Goal: Transaction & Acquisition: Purchase product/service

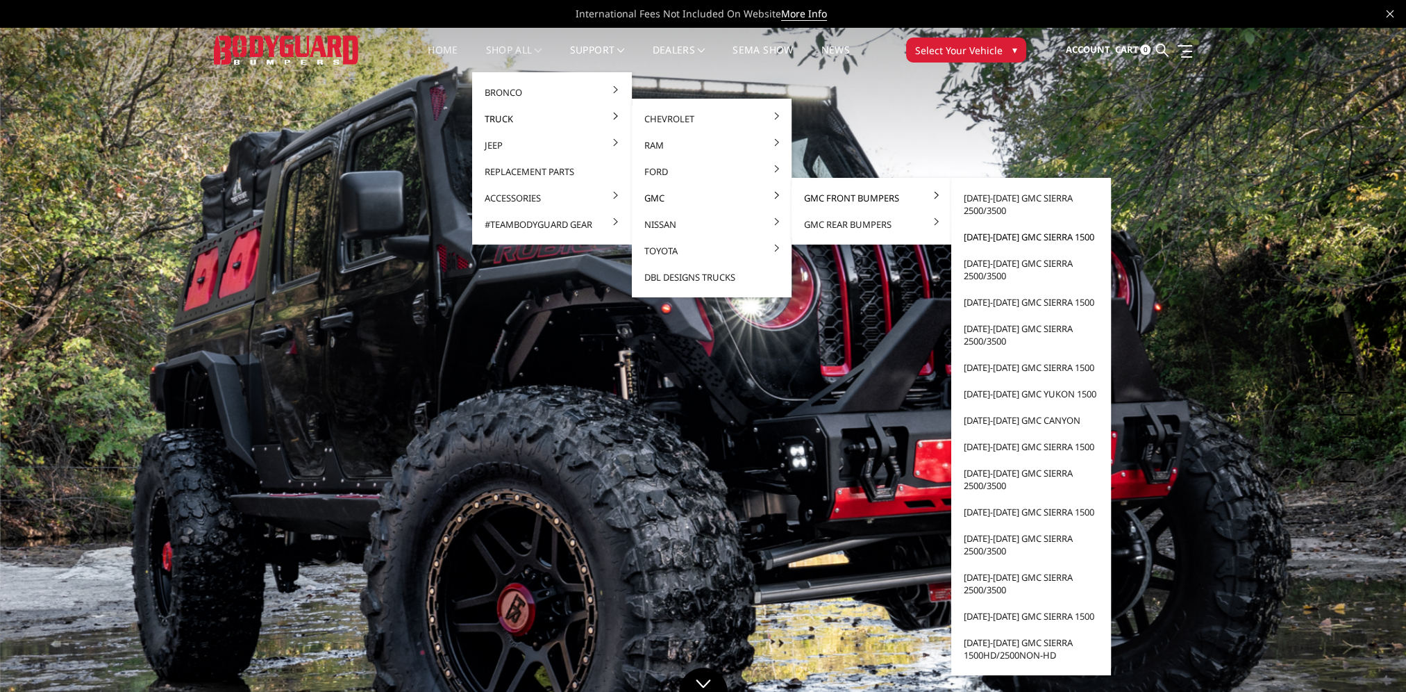
click at [986, 235] on link "[DATE]-[DATE] GMC Sierra 1500" at bounding box center [1031, 237] width 149 height 26
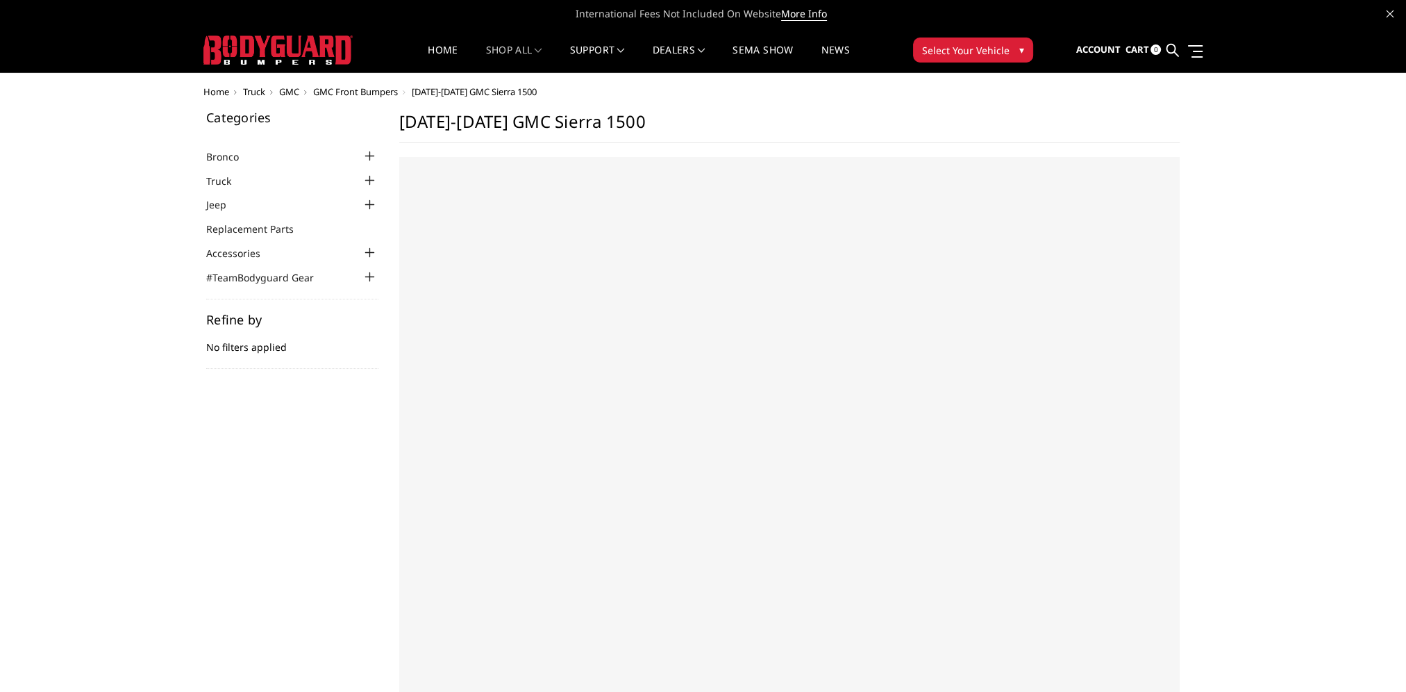
select select "US"
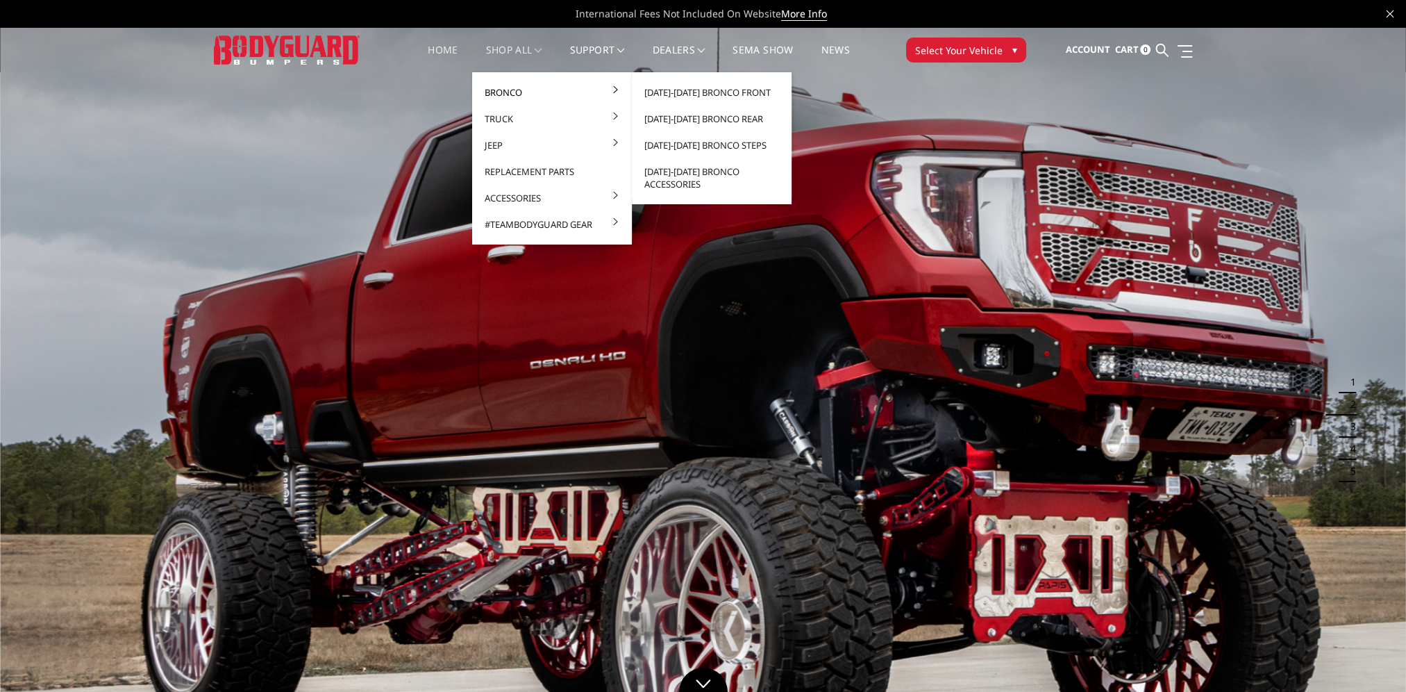
click at [530, 92] on link "Bronco" at bounding box center [552, 92] width 149 height 26
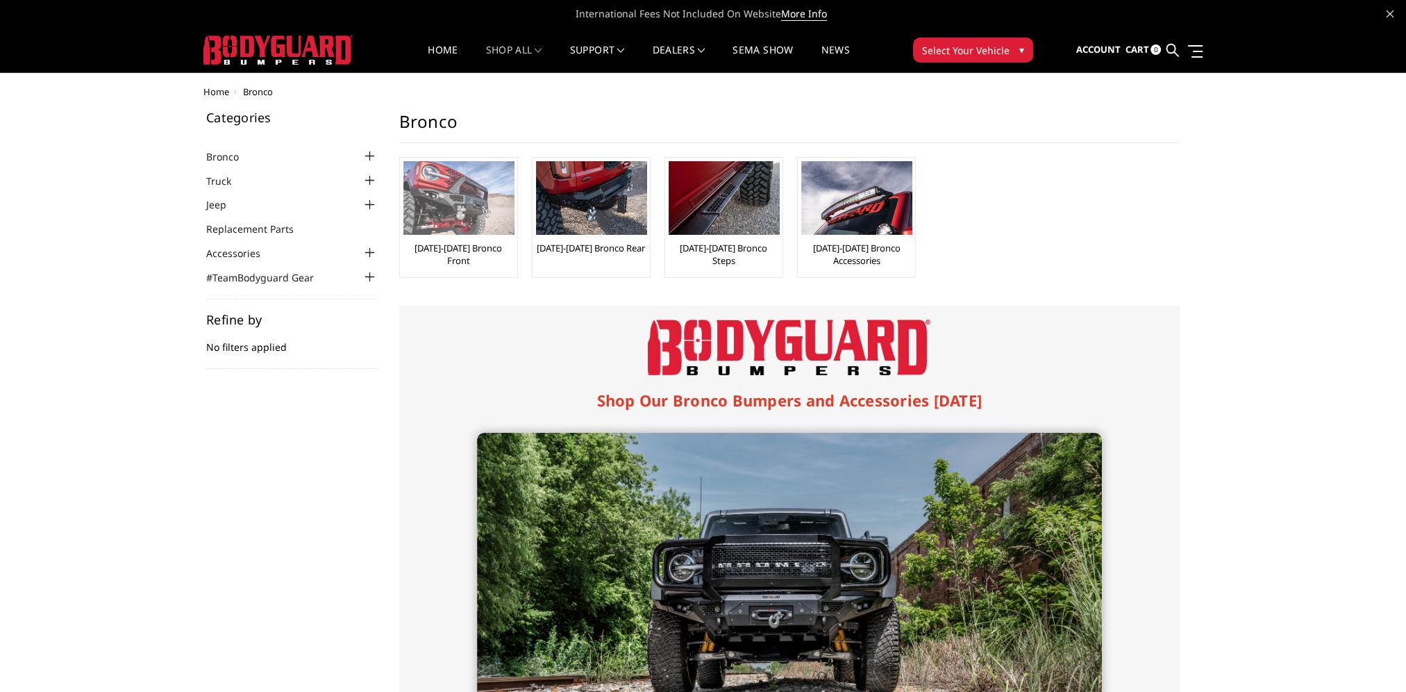
click at [470, 213] on img at bounding box center [459, 198] width 111 height 74
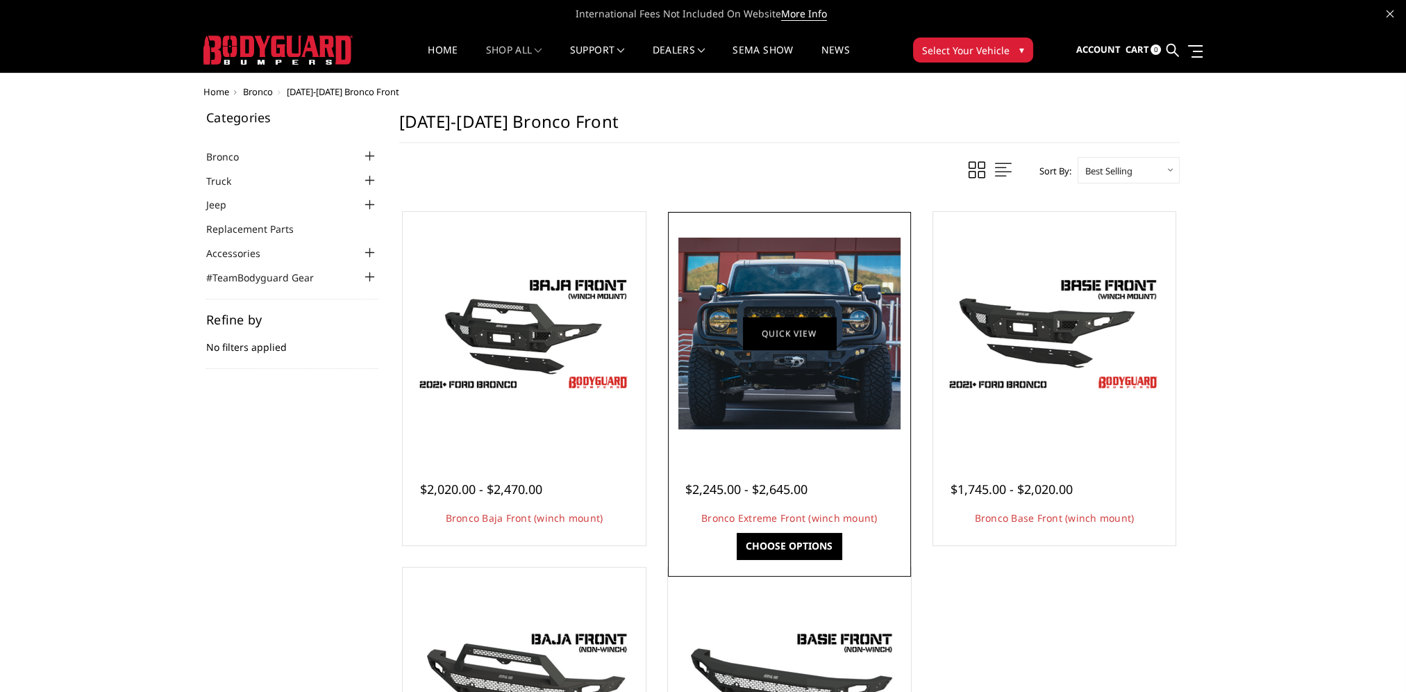
click at [769, 333] on link "Quick view" at bounding box center [789, 333] width 93 height 33
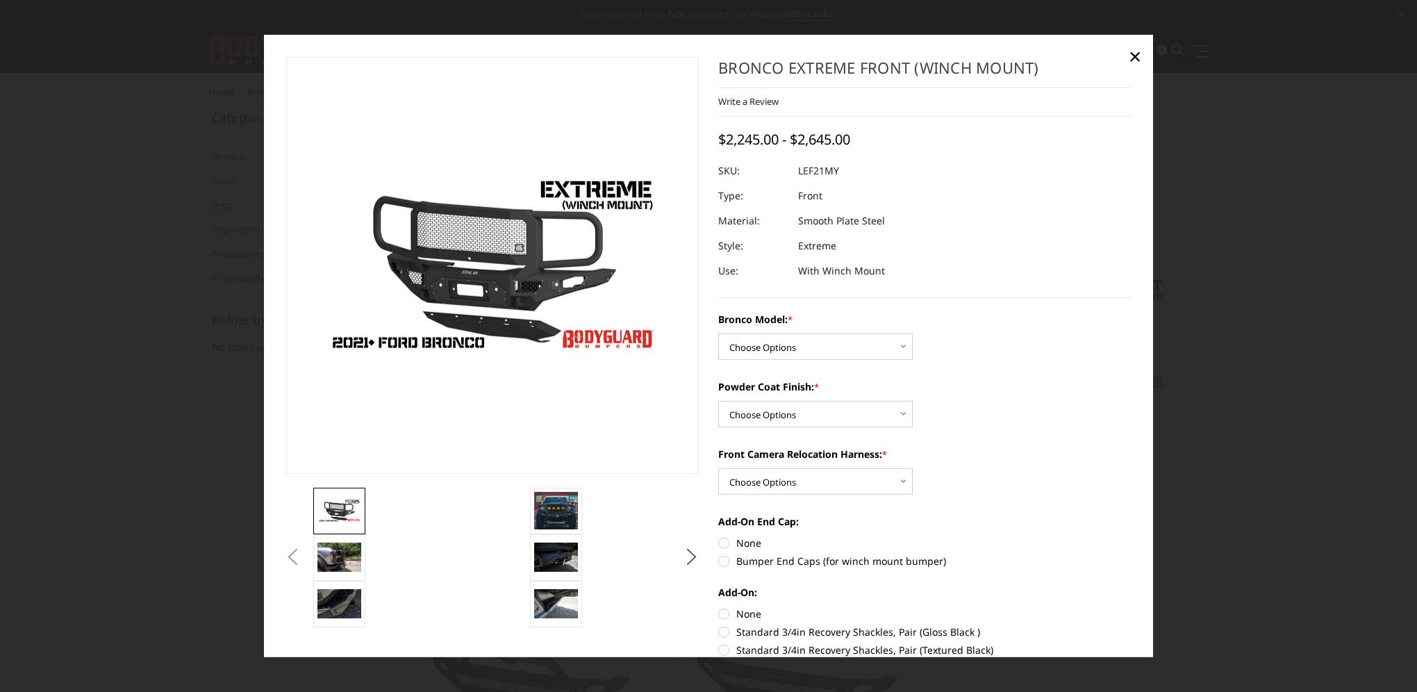
click at [304, 558] on button "Previous" at bounding box center [293, 557] width 21 height 21
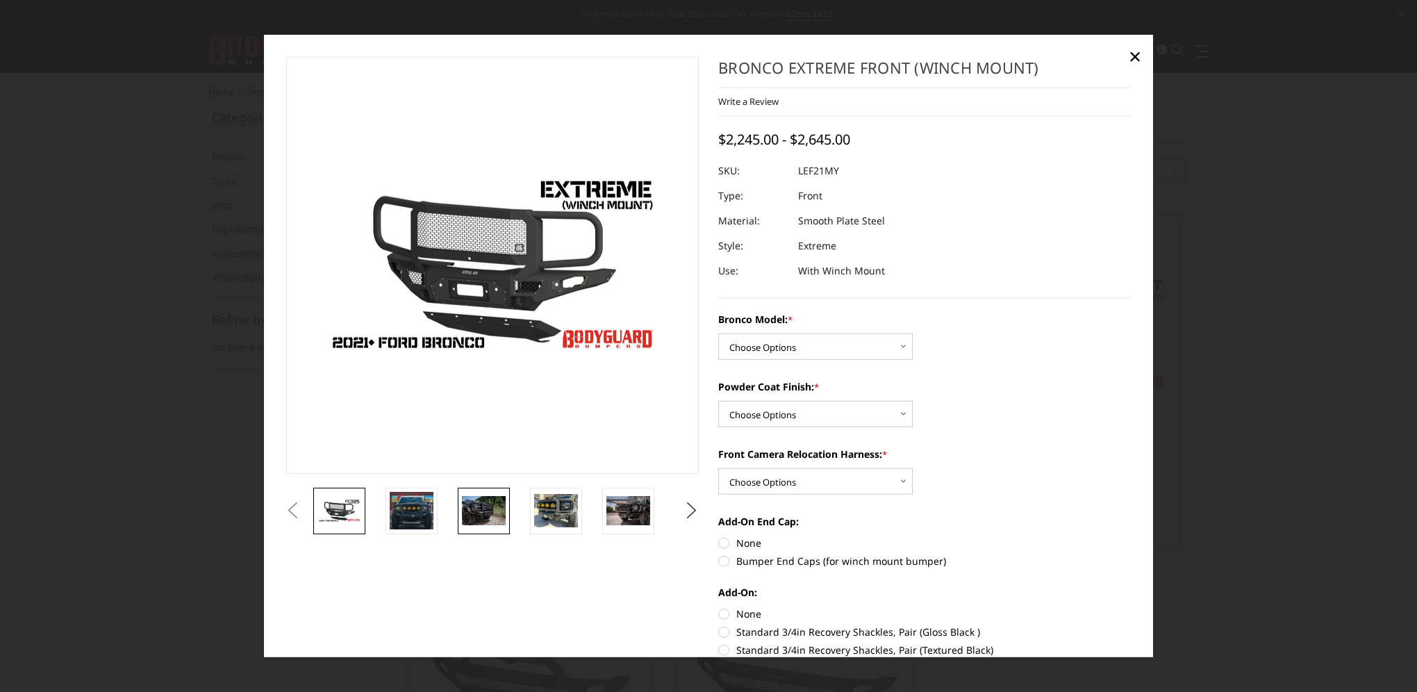
click at [488, 517] on img at bounding box center [484, 510] width 44 height 29
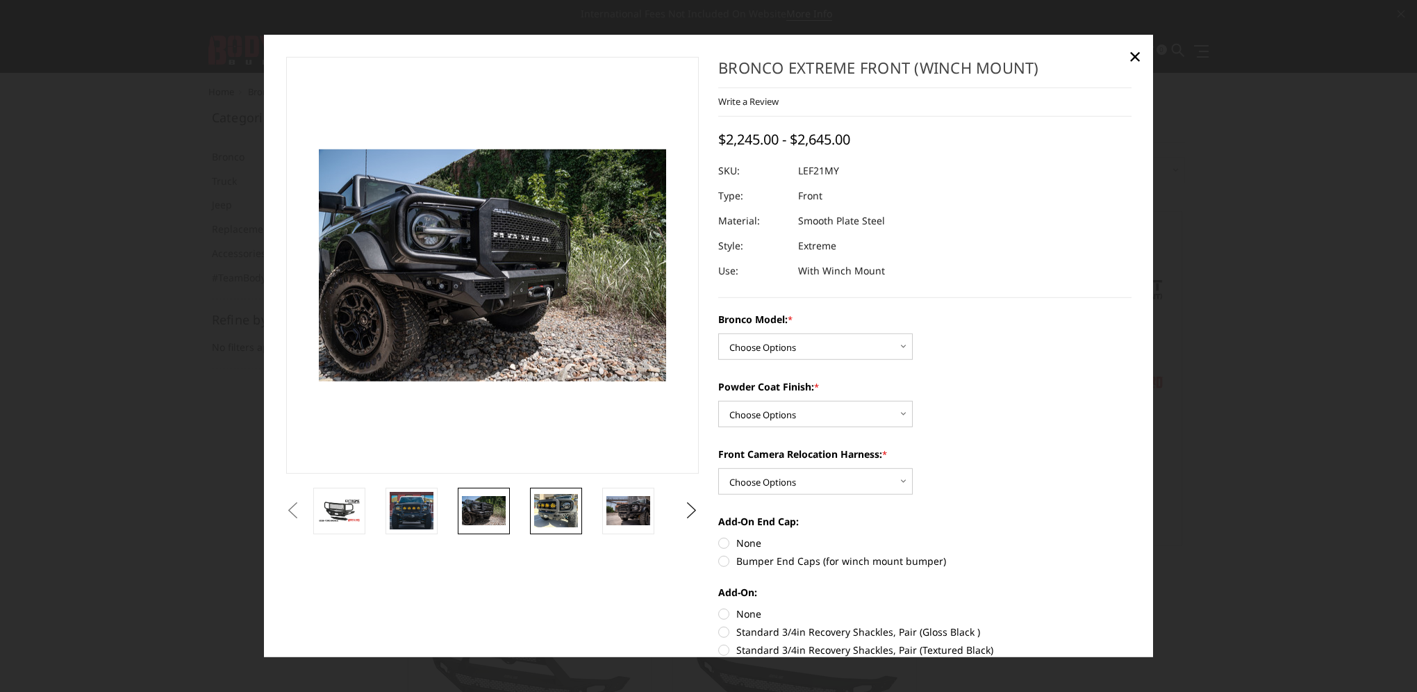
click at [566, 520] on img at bounding box center [556, 510] width 44 height 33
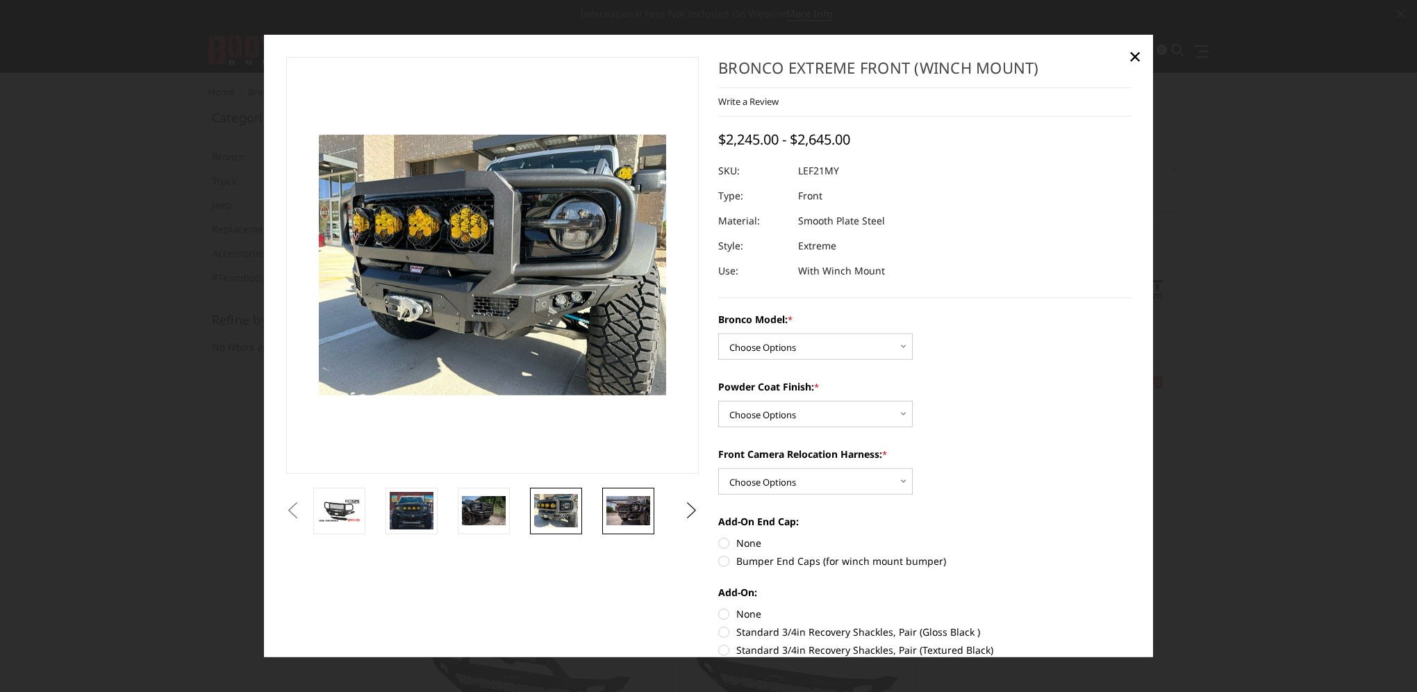
click at [628, 520] on img at bounding box center [628, 510] width 44 height 29
